Goal: Task Accomplishment & Management: Manage account settings

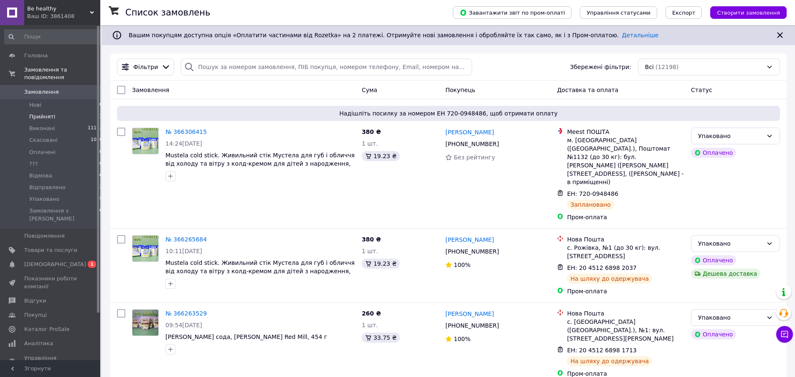
click at [37, 113] on span "Прийняті" at bounding box center [42, 117] width 26 height 8
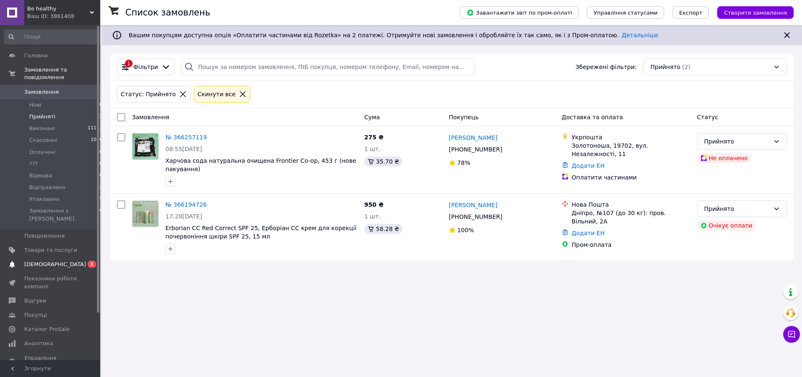
click at [43, 260] on span "[DEMOGRAPHIC_DATA]" at bounding box center [55, 264] width 62 height 8
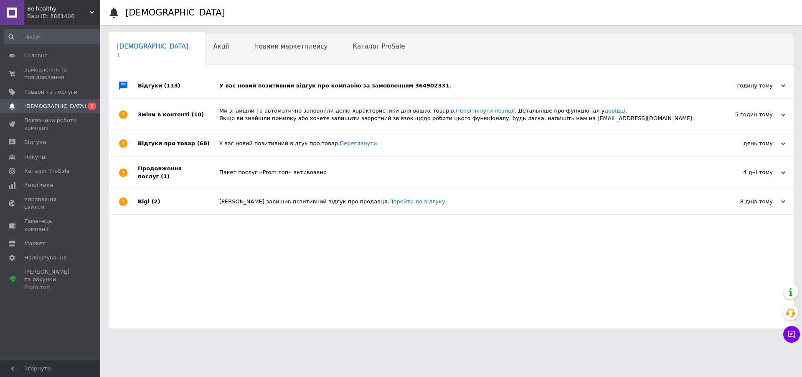
click at [273, 88] on div "У вас новий позитивний відгук про компанію за замовленням 364902331." at bounding box center [460, 86] width 483 height 8
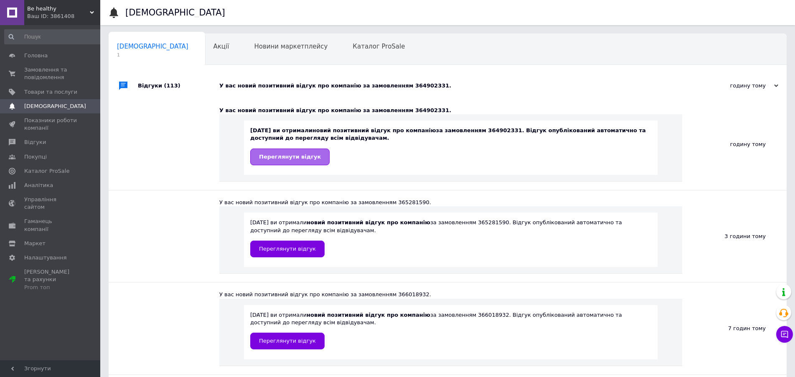
click at [299, 155] on span "Переглянути відгук" at bounding box center [290, 156] width 62 height 6
click at [42, 91] on span "Товари та послуги" at bounding box center [50, 92] width 53 height 8
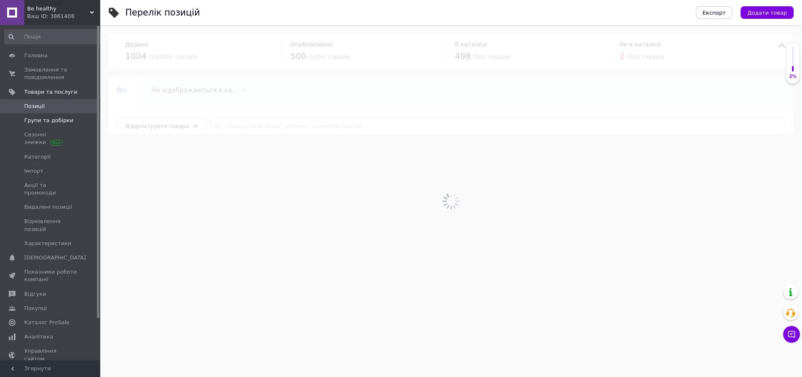
click at [55, 121] on span "Групи та добірки" at bounding box center [48, 121] width 49 height 8
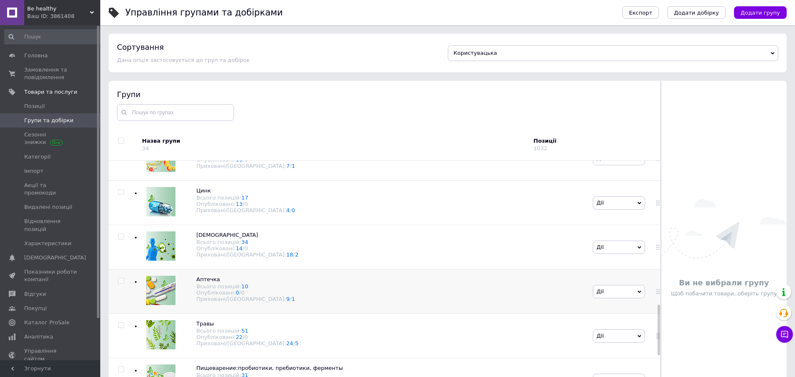
scroll to position [767, 0]
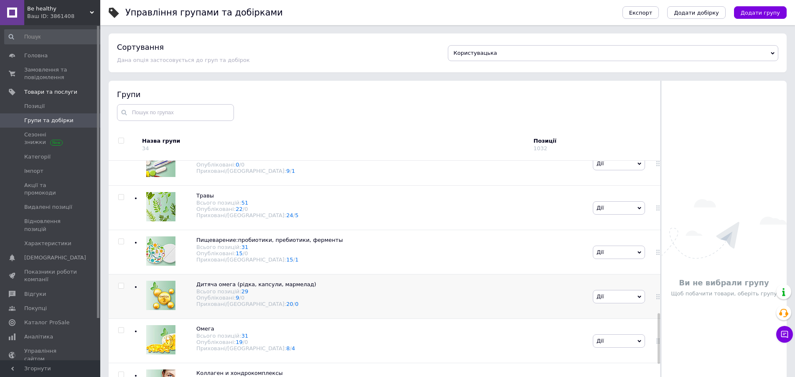
click at [160, 303] on img at bounding box center [160, 294] width 29 height 29
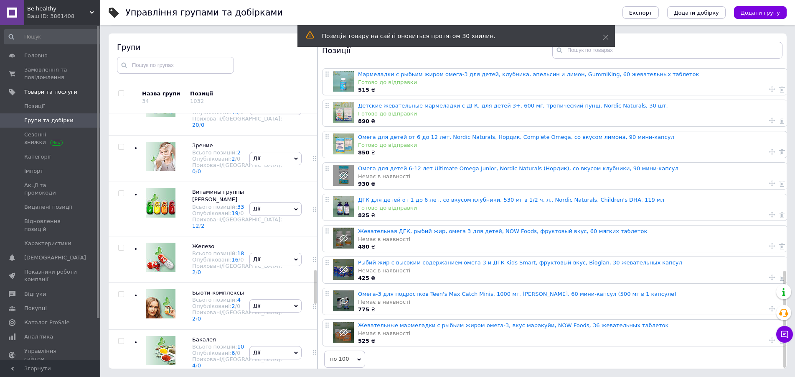
scroll to position [1185, 0]
click at [163, 24] on img at bounding box center [160, 9] width 29 height 29
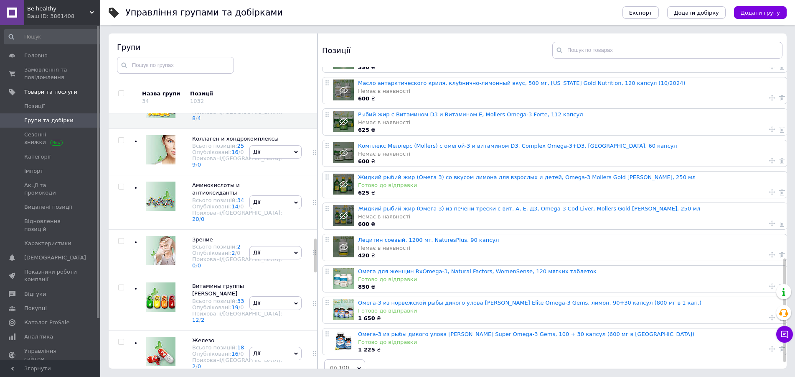
scroll to position [947, 0]
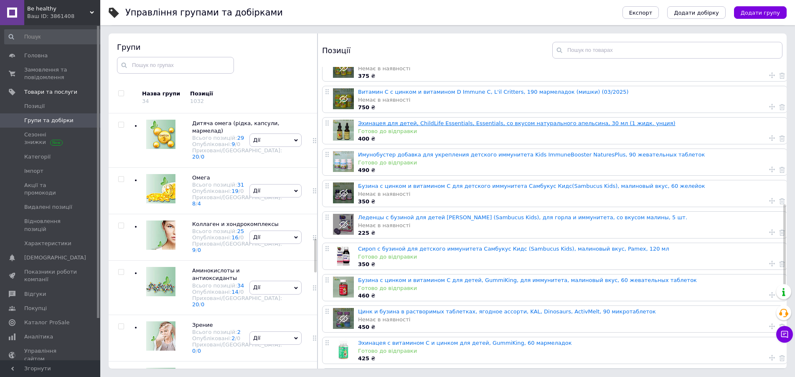
scroll to position [682, 0]
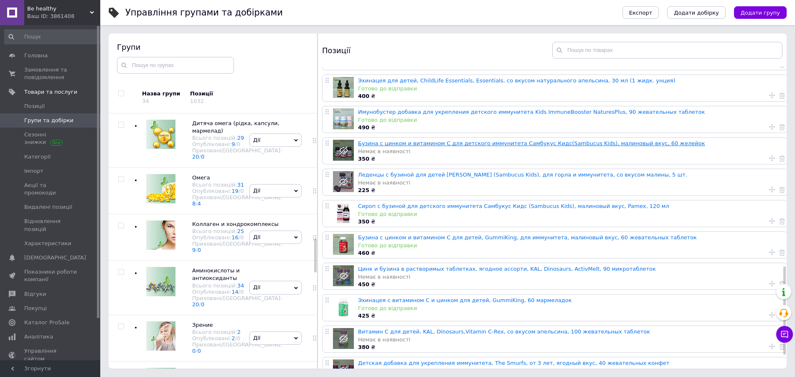
click at [425, 143] on link "Бузина с цинком и витамином С для детского иммунитета Самбукус Кидс(Sambucus Ki…" at bounding box center [531, 143] width 347 height 6
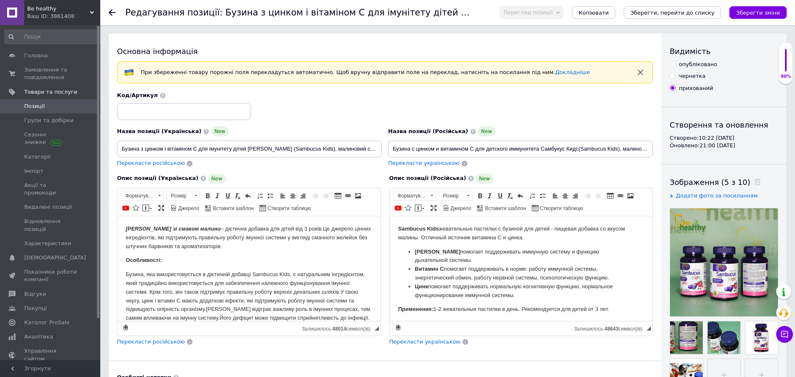
click at [675, 64] on input "опубліковано" at bounding box center [672, 63] width 5 height 5
radio input "true"
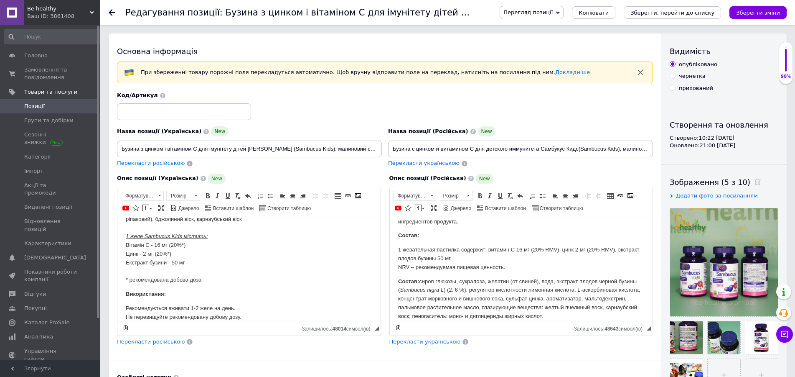
scroll to position [171, 0]
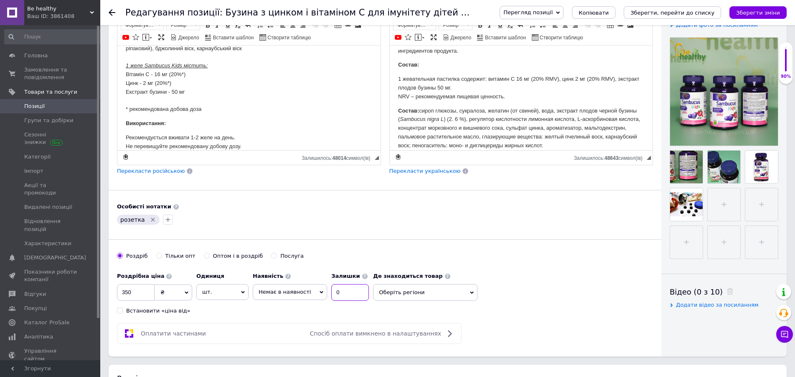
drag, startPoint x: 324, startPoint y: 295, endPoint x: 270, endPoint y: 295, distance: 53.1
click at [331, 295] on input "0" at bounding box center [350, 292] width 38 height 17
type input "8"
click at [268, 293] on span "Немає в наявності" at bounding box center [285, 291] width 52 height 6
click at [275, 331] on li "Готово до відправки" at bounding box center [290, 333] width 74 height 12
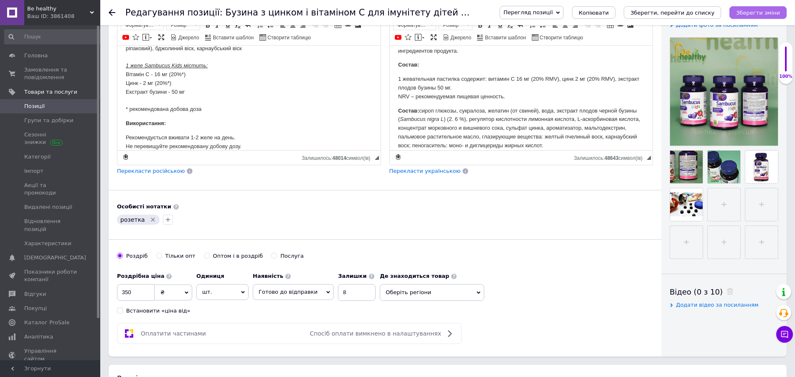
click at [752, 10] on icon "Зберегти зміни" at bounding box center [758, 13] width 44 height 6
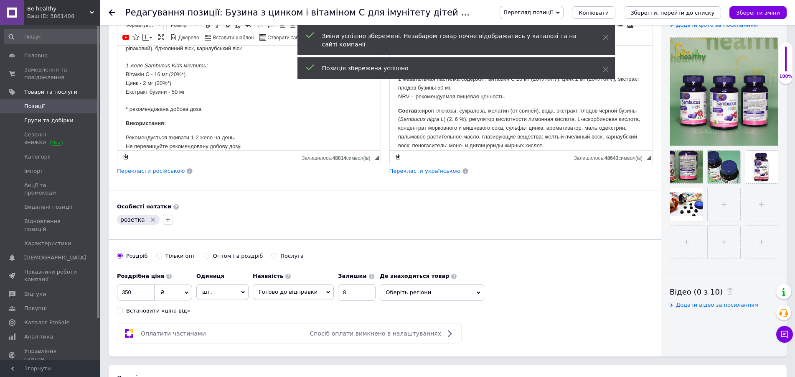
click at [51, 120] on span "Групи та добірки" at bounding box center [48, 121] width 49 height 8
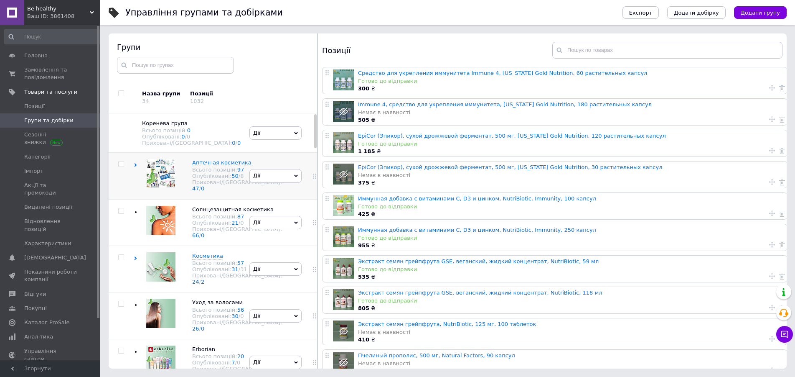
drag, startPoint x: 154, startPoint y: 178, endPoint x: 170, endPoint y: 183, distance: 16.3
click at [154, 178] on img at bounding box center [161, 173] width 28 height 28
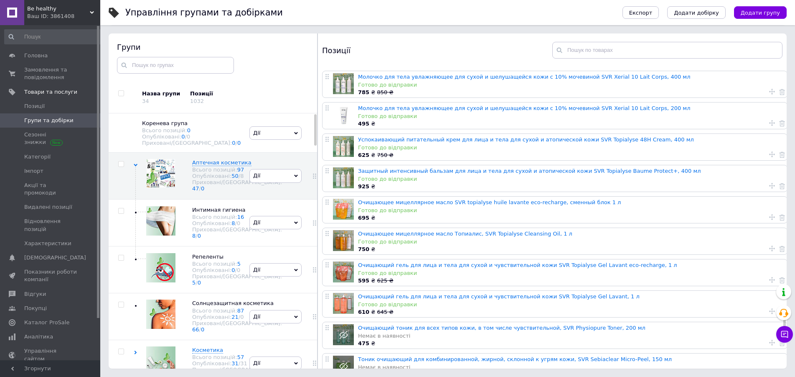
scroll to position [2601, 0]
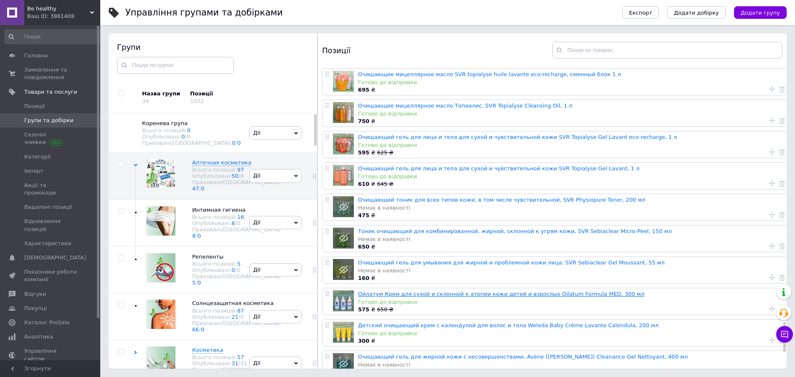
click at [410, 293] on link "Ойлатум Крем для сухой и склонной к атопии кожи детей и взрослых Oilatum Formul…" at bounding box center [501, 293] width 286 height 6
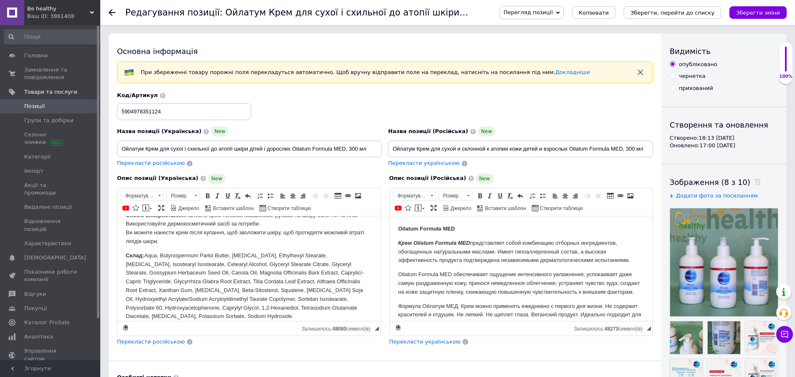
scroll to position [213, 0]
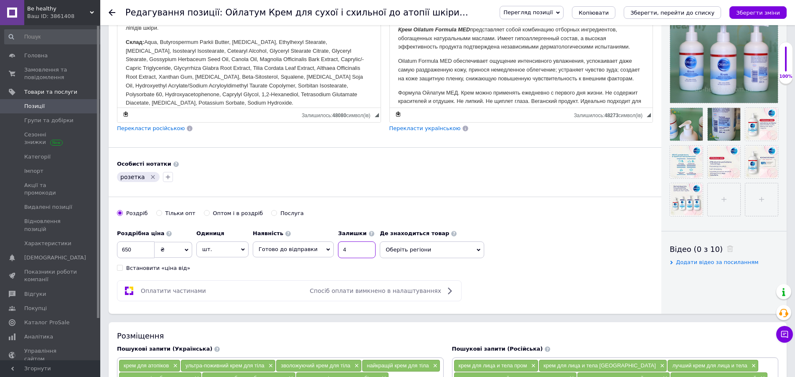
drag, startPoint x: 346, startPoint y: 250, endPoint x: 312, endPoint y: 250, distance: 33.4
click at [338, 250] on input "4" at bounding box center [357, 249] width 38 height 17
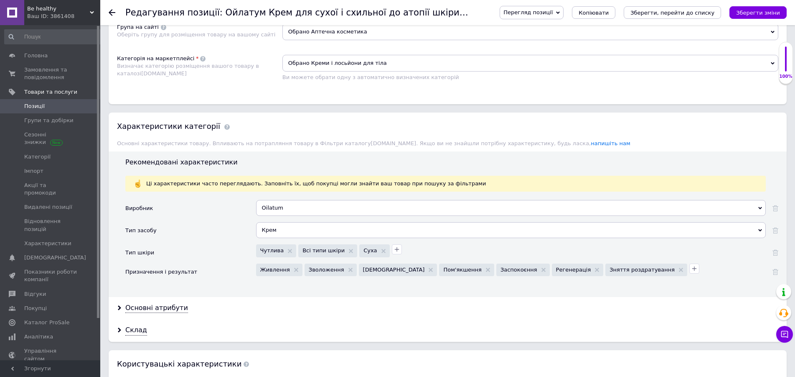
scroll to position [938, 0]
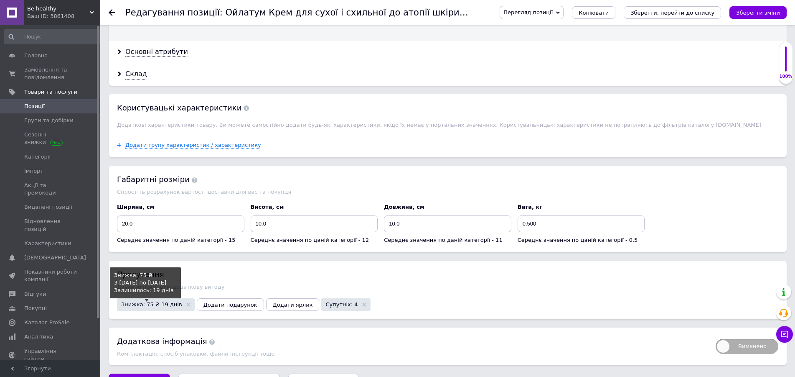
type input "5"
click at [143, 307] on span "Знижка: 75 ₴ 19 днів" at bounding box center [151, 303] width 61 height 5
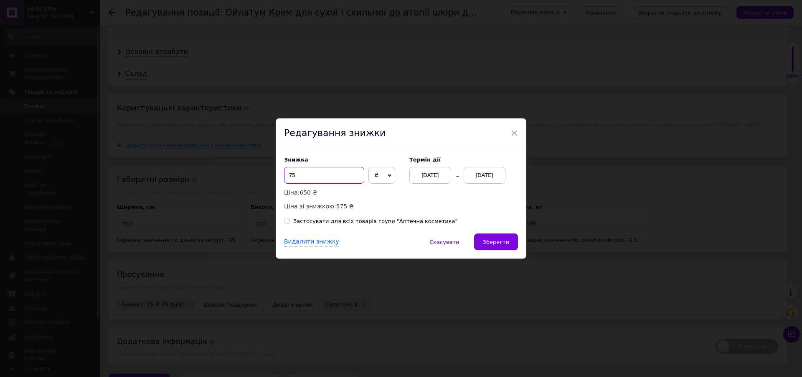
drag, startPoint x: 293, startPoint y: 174, endPoint x: 267, endPoint y: 177, distance: 27.0
click at [284, 177] on input "75" at bounding box center [324, 175] width 80 height 17
type input "100"
click at [431, 174] on div "[DATE]" at bounding box center [431, 175] width 42 height 17
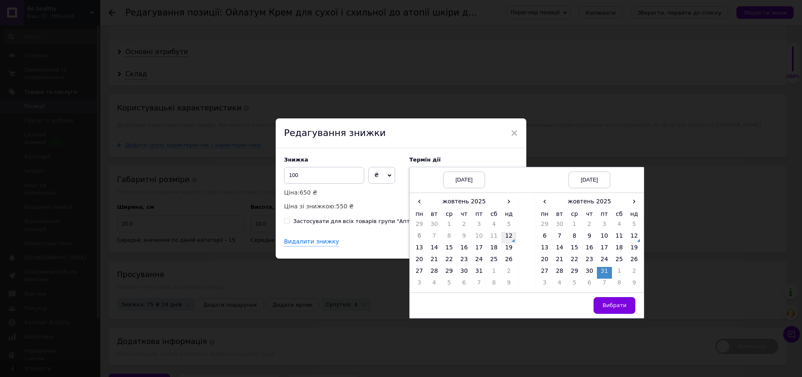
click at [505, 239] on td "12" at bounding box center [509, 238] width 15 height 12
click at [630, 200] on span "›" at bounding box center [634, 201] width 15 height 12
click at [556, 270] on td "25" at bounding box center [560, 273] width 15 height 12
drag, startPoint x: 614, startPoint y: 304, endPoint x: 529, endPoint y: 265, distance: 93.5
click at [614, 303] on span "Вибрати" at bounding box center [615, 305] width 24 height 6
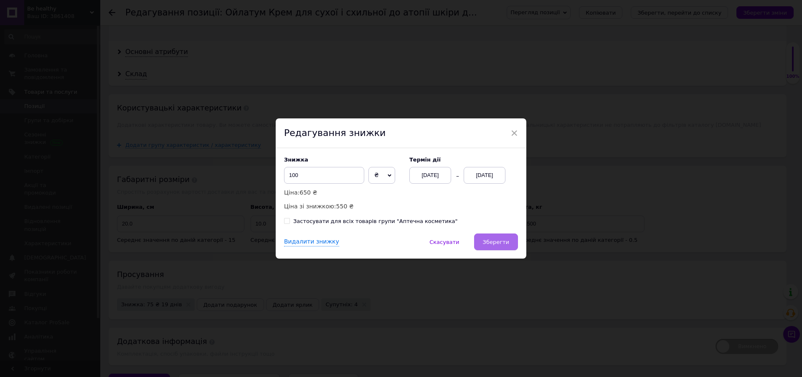
click at [487, 239] on span "Зберегти" at bounding box center [496, 242] width 26 height 6
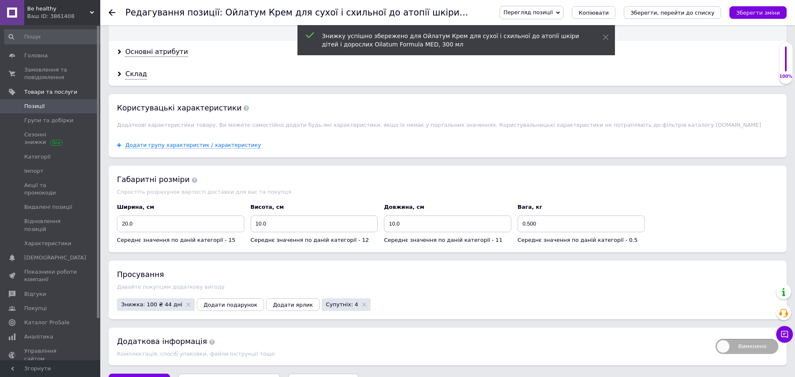
drag, startPoint x: 753, startPoint y: 13, endPoint x: 642, endPoint y: 2, distance: 112.2
click at [753, 13] on icon "Зберегти зміни" at bounding box center [758, 13] width 44 height 6
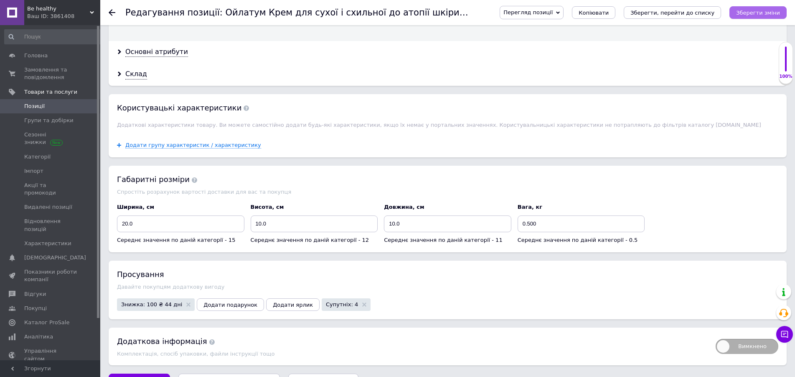
click at [759, 10] on icon "Зберегти зміни" at bounding box center [758, 13] width 44 height 6
click at [53, 122] on span "Групи та добірки" at bounding box center [48, 121] width 49 height 8
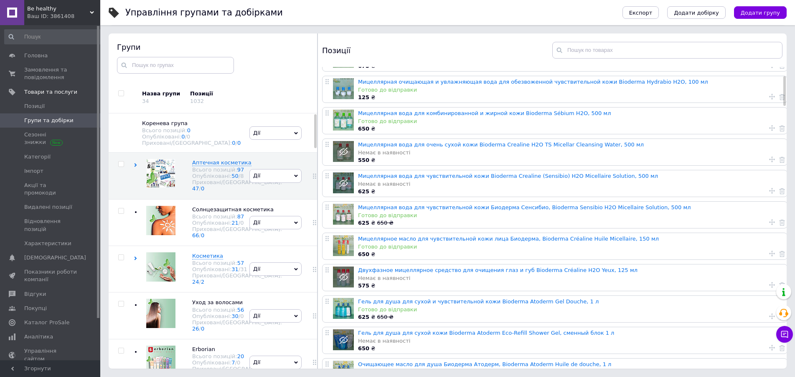
scroll to position [171, 0]
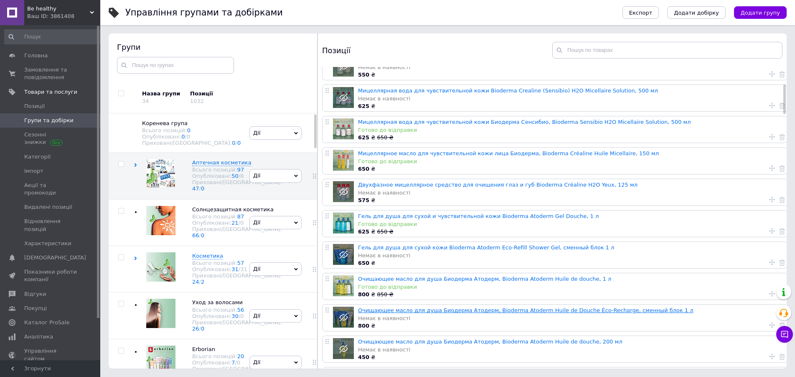
click at [421, 308] on link "Очищающее масло для душа Биодерма Атодерм, Bioderma Atoderm Huile de Douche Éco…" at bounding box center [526, 310] width 336 height 6
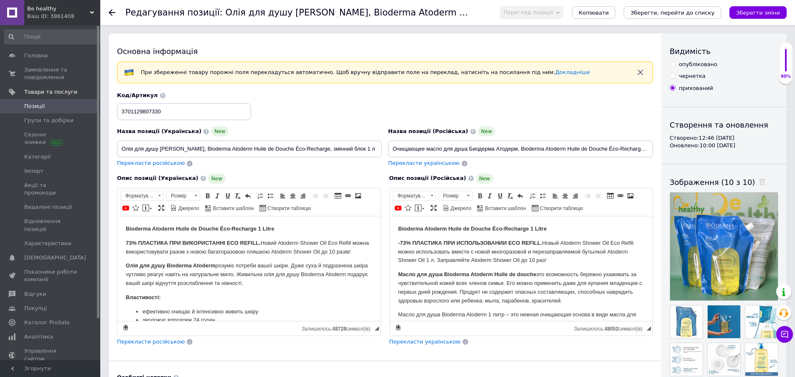
click at [672, 64] on input "опубліковано" at bounding box center [672, 63] width 5 height 5
radio input "true"
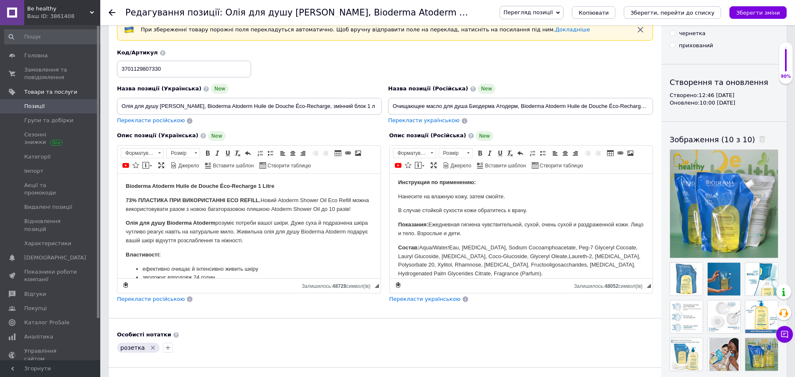
scroll to position [213, 0]
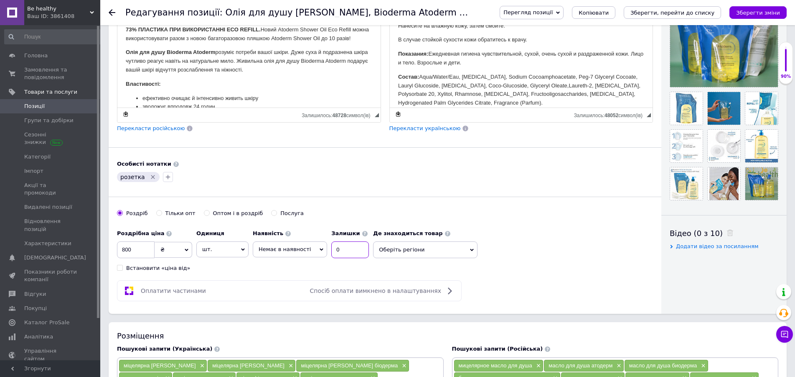
drag, startPoint x: 340, startPoint y: 249, endPoint x: 312, endPoint y: 247, distance: 28.0
click at [331, 247] on input "0" at bounding box center [350, 249] width 38 height 17
type input "3"
click at [300, 250] on span "Немає в наявності" at bounding box center [285, 249] width 52 height 6
click at [306, 292] on li "Готово до відправки" at bounding box center [290, 290] width 74 height 12
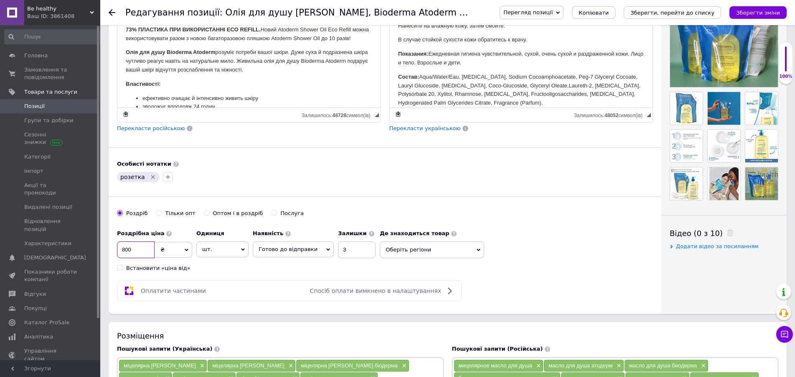
drag, startPoint x: 140, startPoint y: 247, endPoint x: 94, endPoint y: 250, distance: 46.9
click at [117, 250] on input "800" at bounding box center [136, 249] width 38 height 17
drag, startPoint x: 136, startPoint y: 251, endPoint x: 121, endPoint y: 247, distance: 15.9
click at [121, 247] on input "775" at bounding box center [136, 249] width 38 height 17
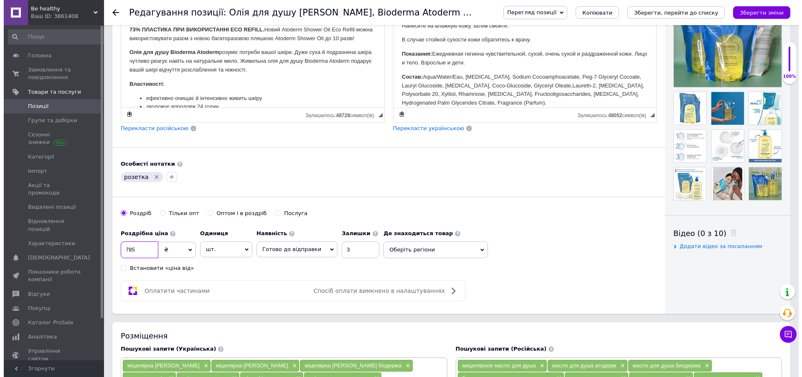
scroll to position [0, 0]
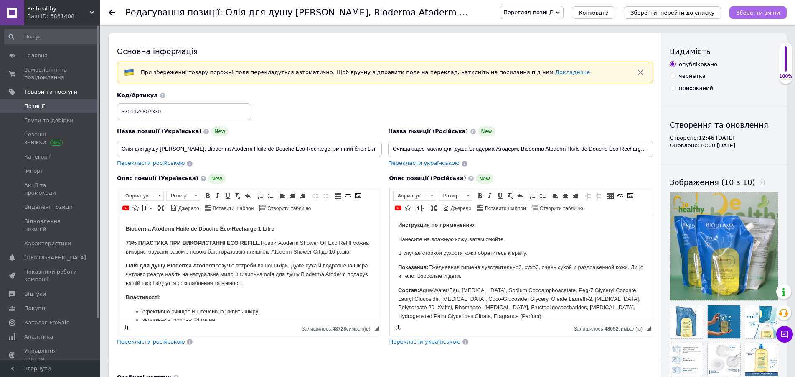
type input "785"
click at [755, 10] on icon "Зберегти зміни" at bounding box center [758, 13] width 44 height 6
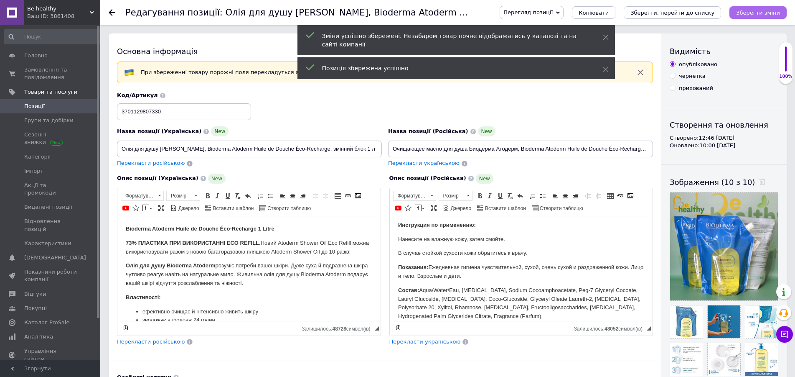
click at [756, 12] on icon "Зберегти зміни" at bounding box center [758, 13] width 44 height 6
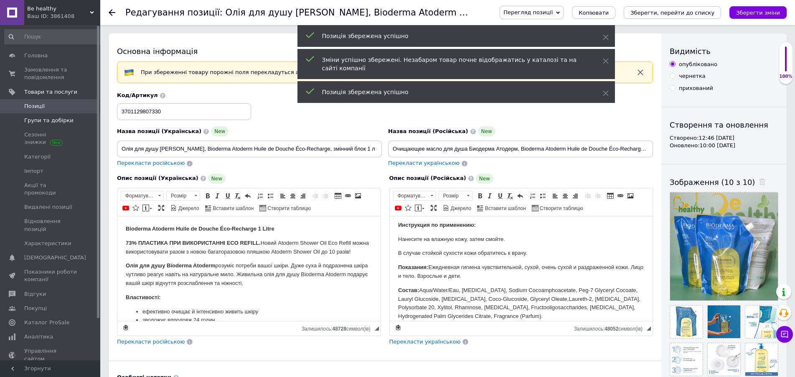
click at [59, 118] on span "Групи та добірки" at bounding box center [48, 121] width 49 height 8
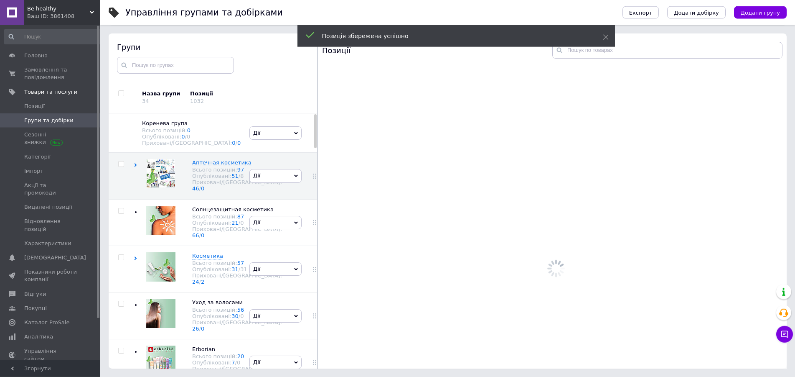
scroll to position [47, 0]
